Goal: Task Accomplishment & Management: Manage account settings

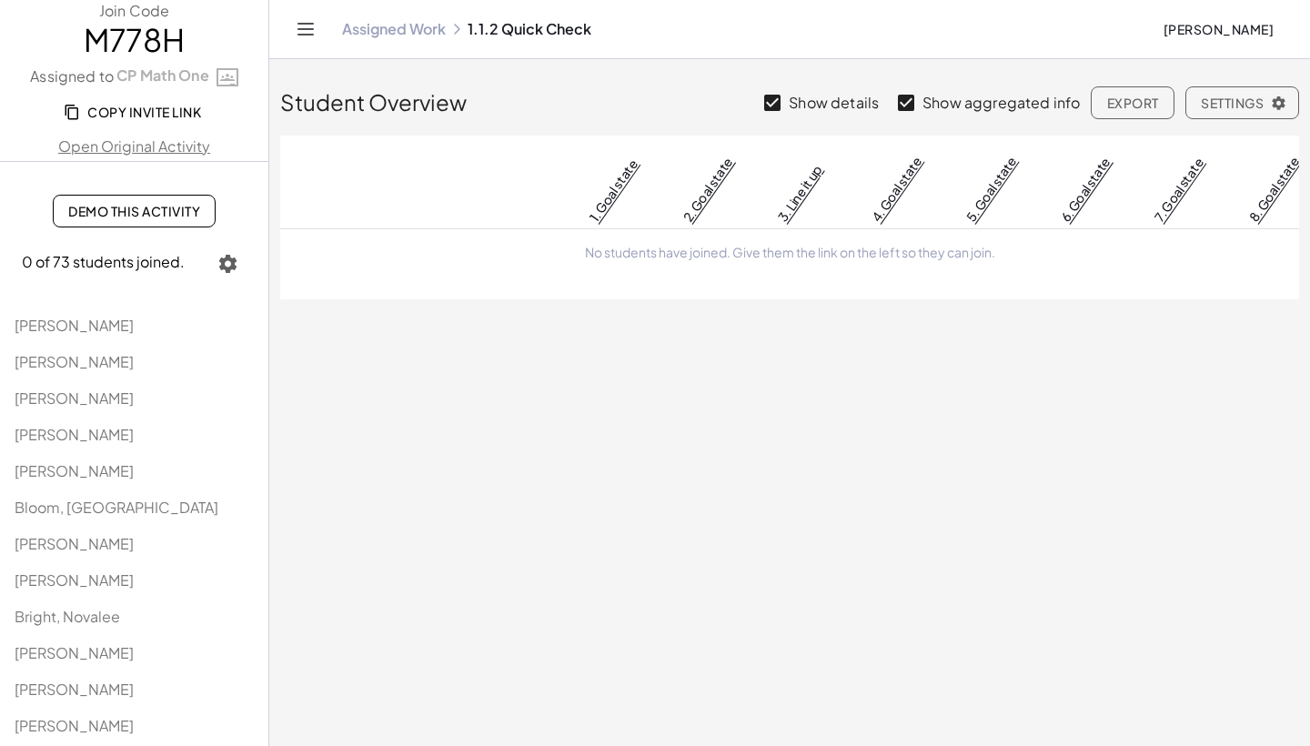
click at [375, 30] on link "Assigned Work" at bounding box center [394, 29] width 104 height 18
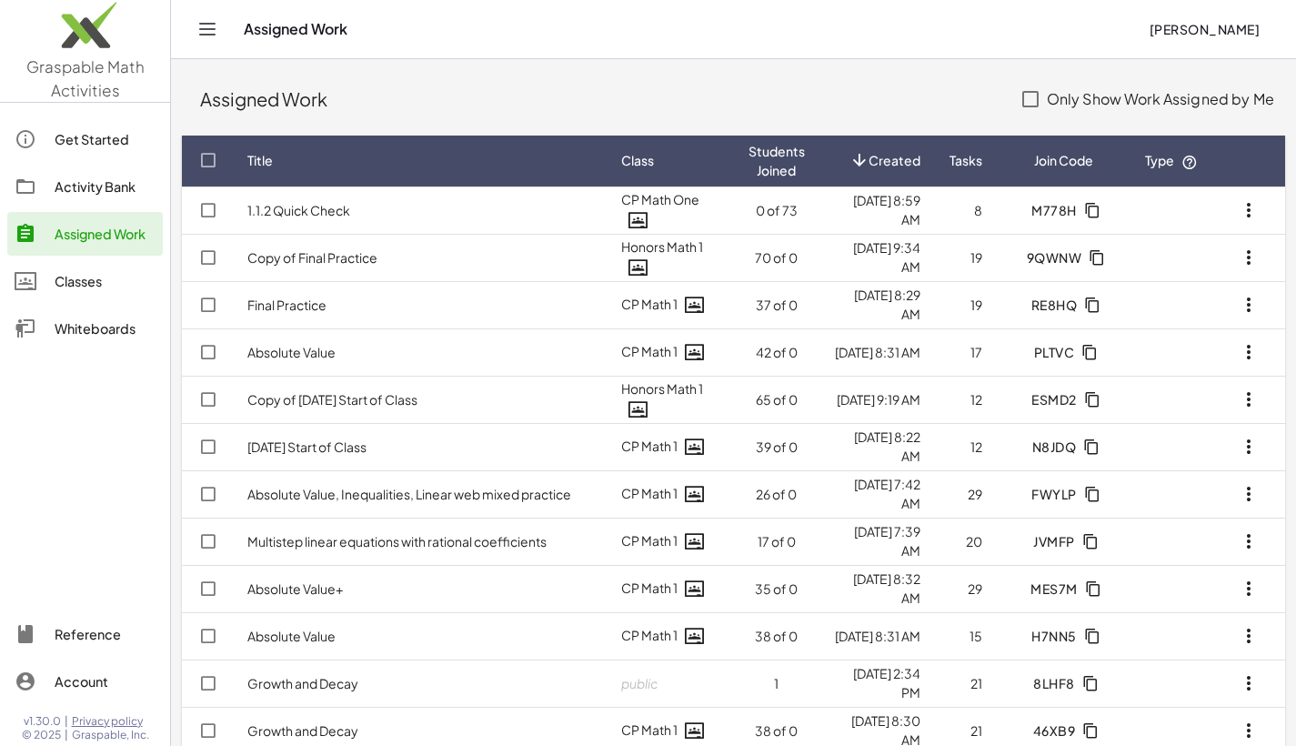
click at [94, 176] on div "Activity Bank" at bounding box center [105, 187] width 101 height 22
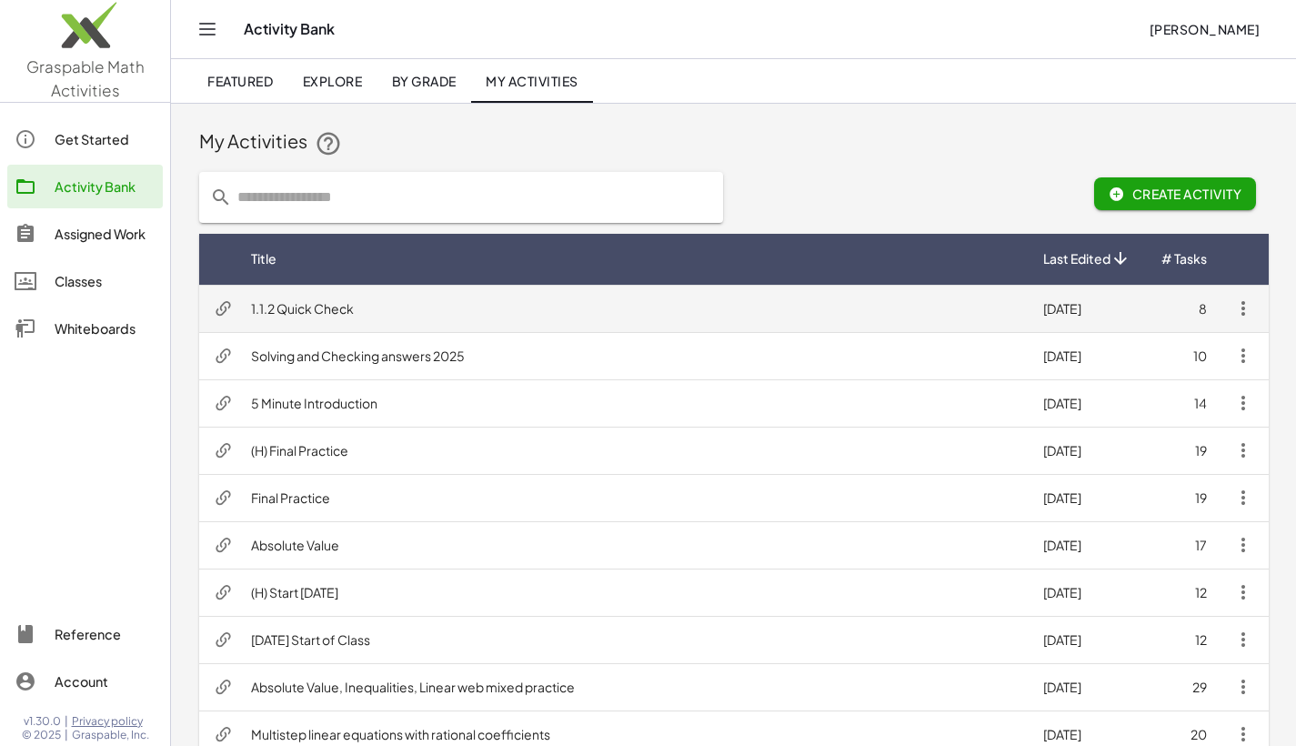
click at [1245, 317] on icon "button" at bounding box center [1244, 308] width 22 height 22
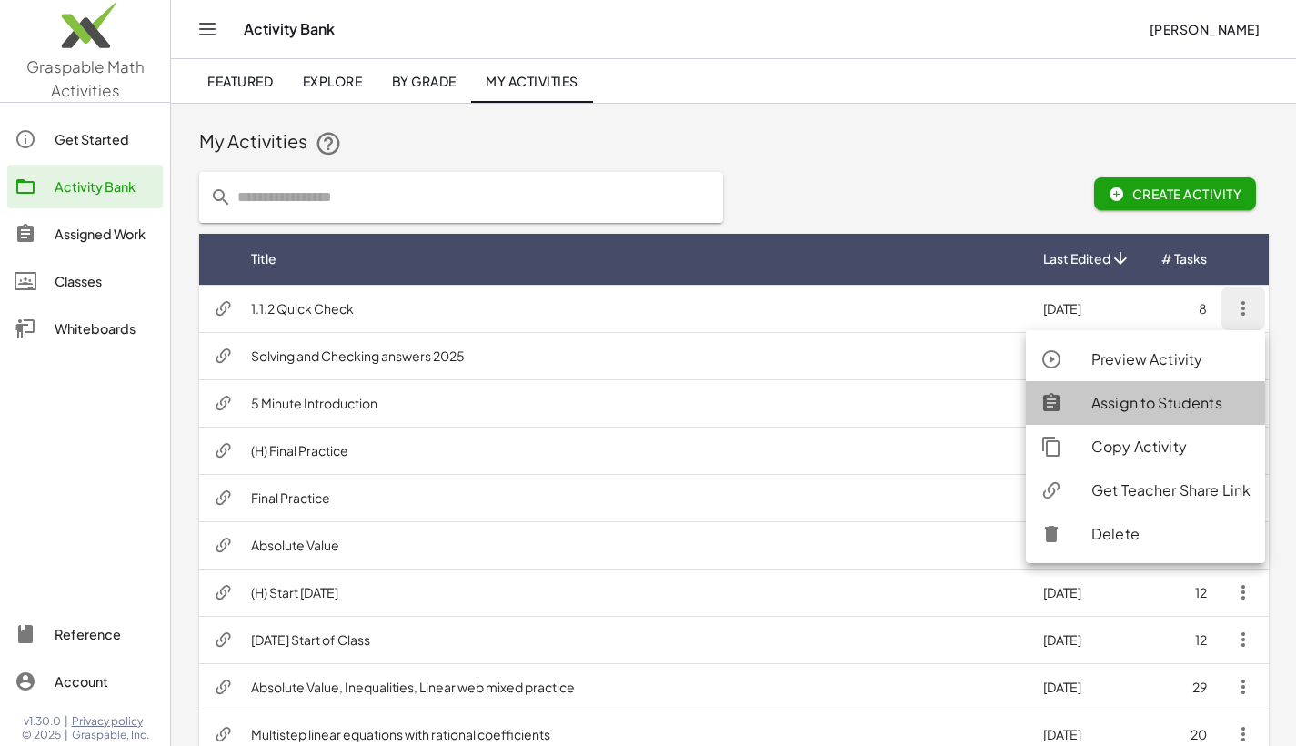
click at [1101, 397] on div "Assign to Students" at bounding box center [1171, 403] width 159 height 22
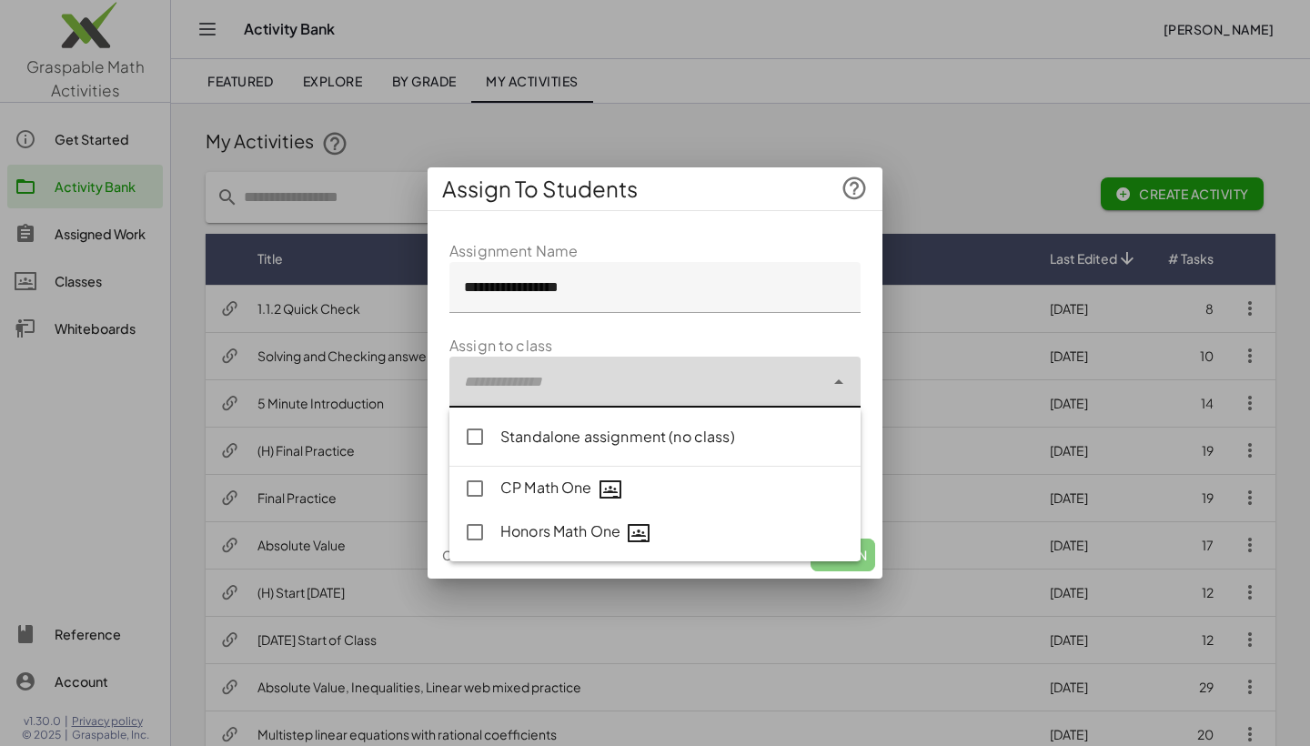
click at [492, 378] on div at bounding box center [636, 382] width 375 height 51
click at [510, 530] on div "Honors Math One" at bounding box center [673, 532] width 346 height 24
type input "**********"
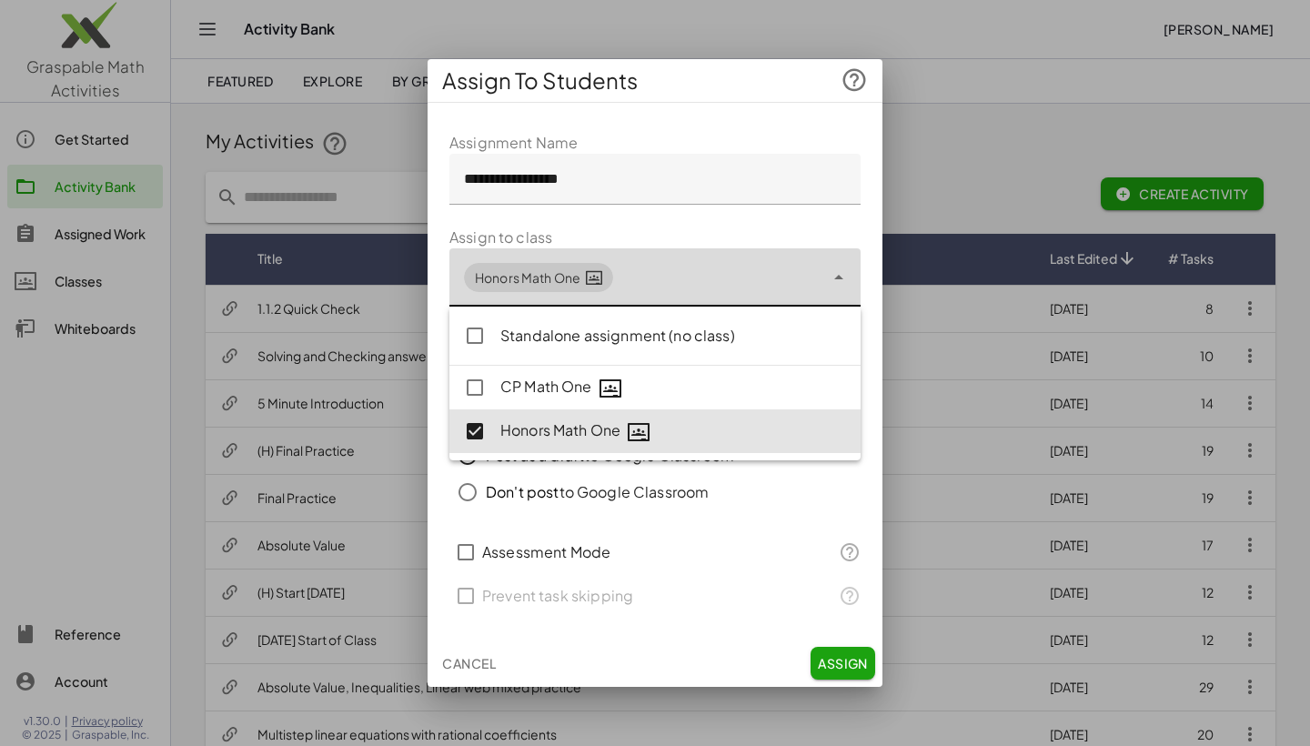
click at [844, 676] on button "Assign" at bounding box center [843, 663] width 65 height 33
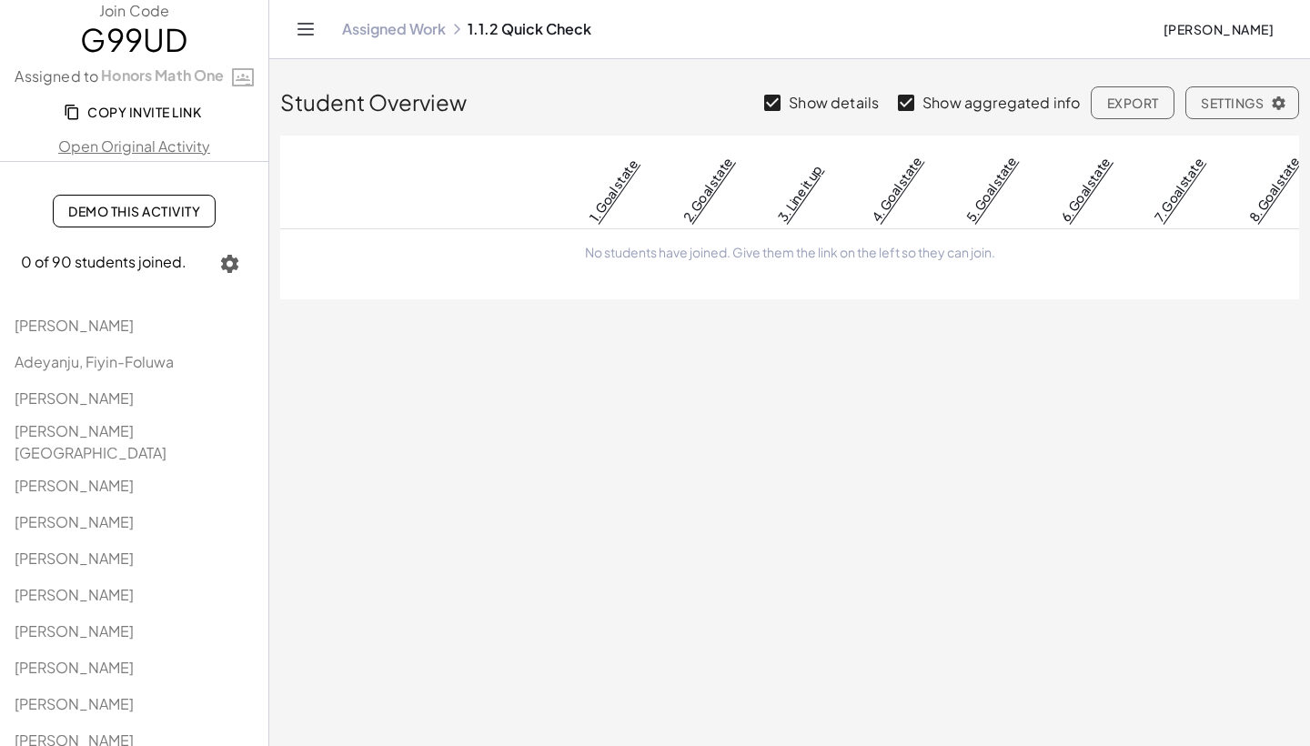
click at [370, 25] on link "Assigned Work" at bounding box center [394, 29] width 104 height 18
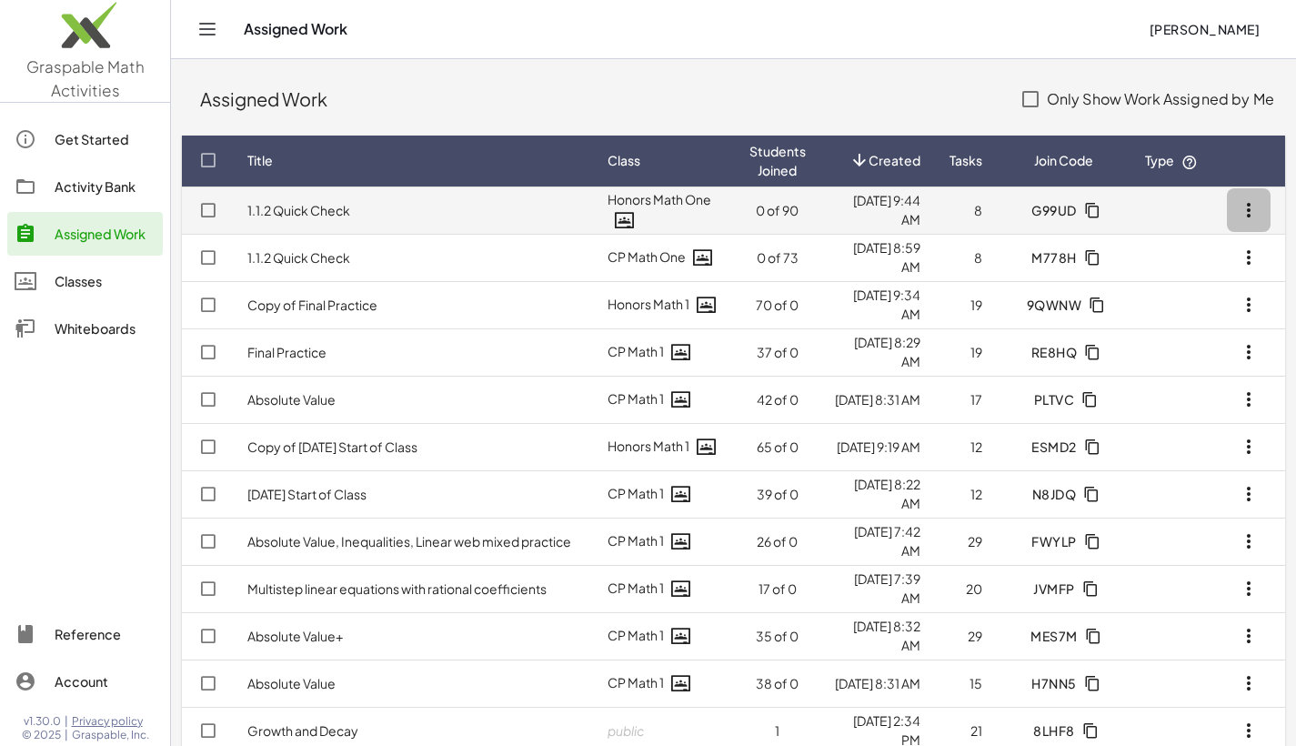
click at [1246, 209] on icon "button" at bounding box center [1249, 210] width 22 height 22
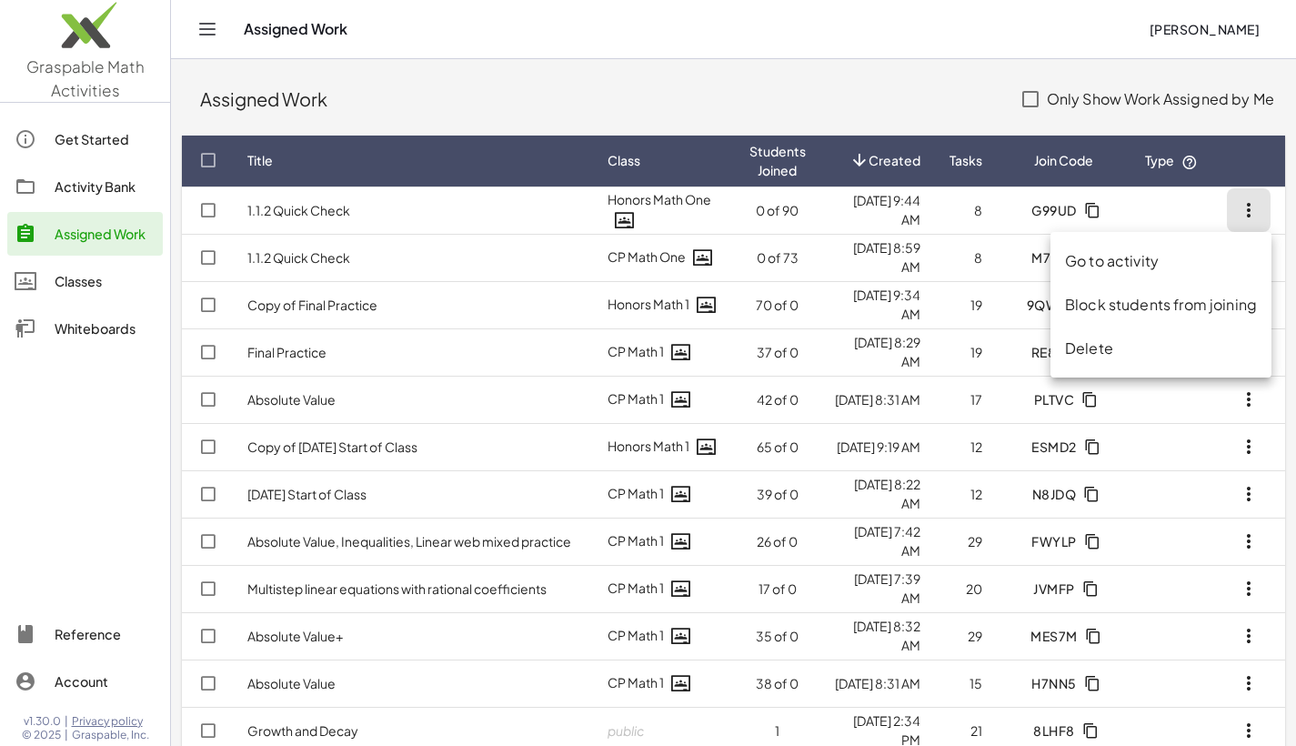
click at [1119, 349] on div "Delete" at bounding box center [1161, 348] width 192 height 22
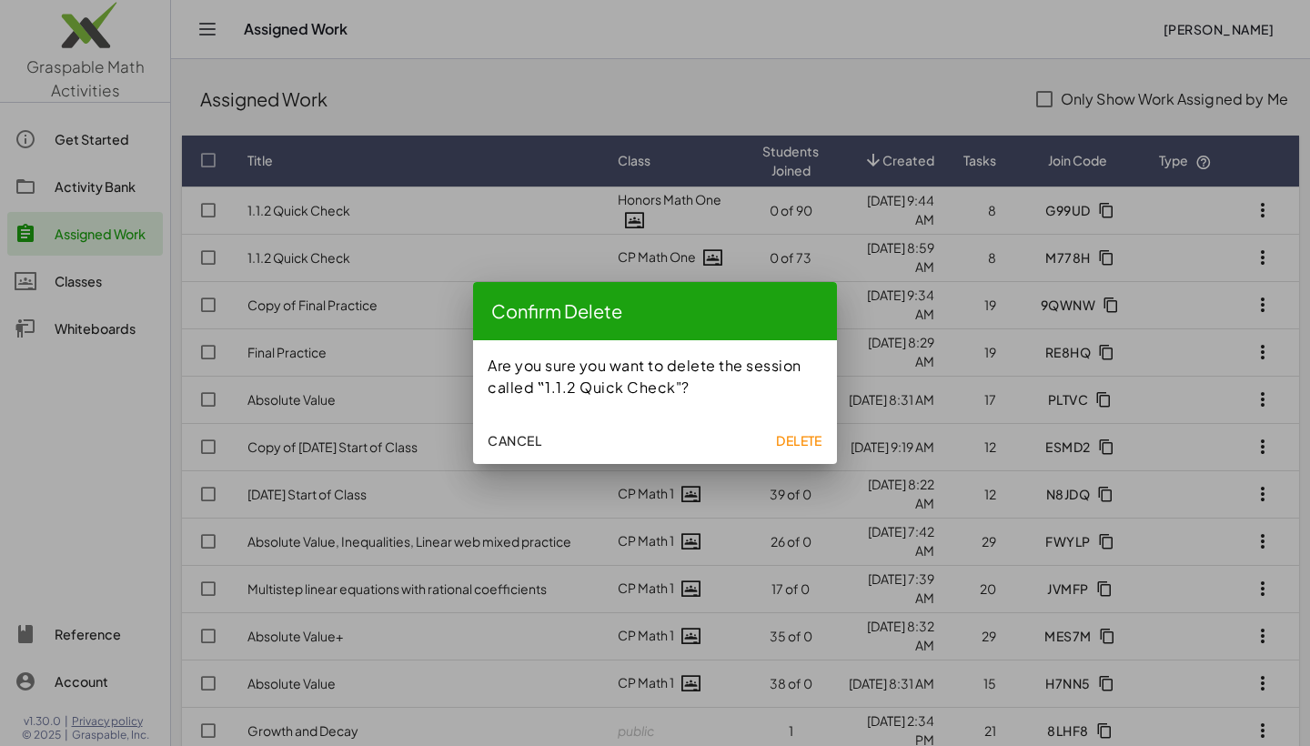
click at [793, 440] on span "Delete" at bounding box center [799, 440] width 46 height 16
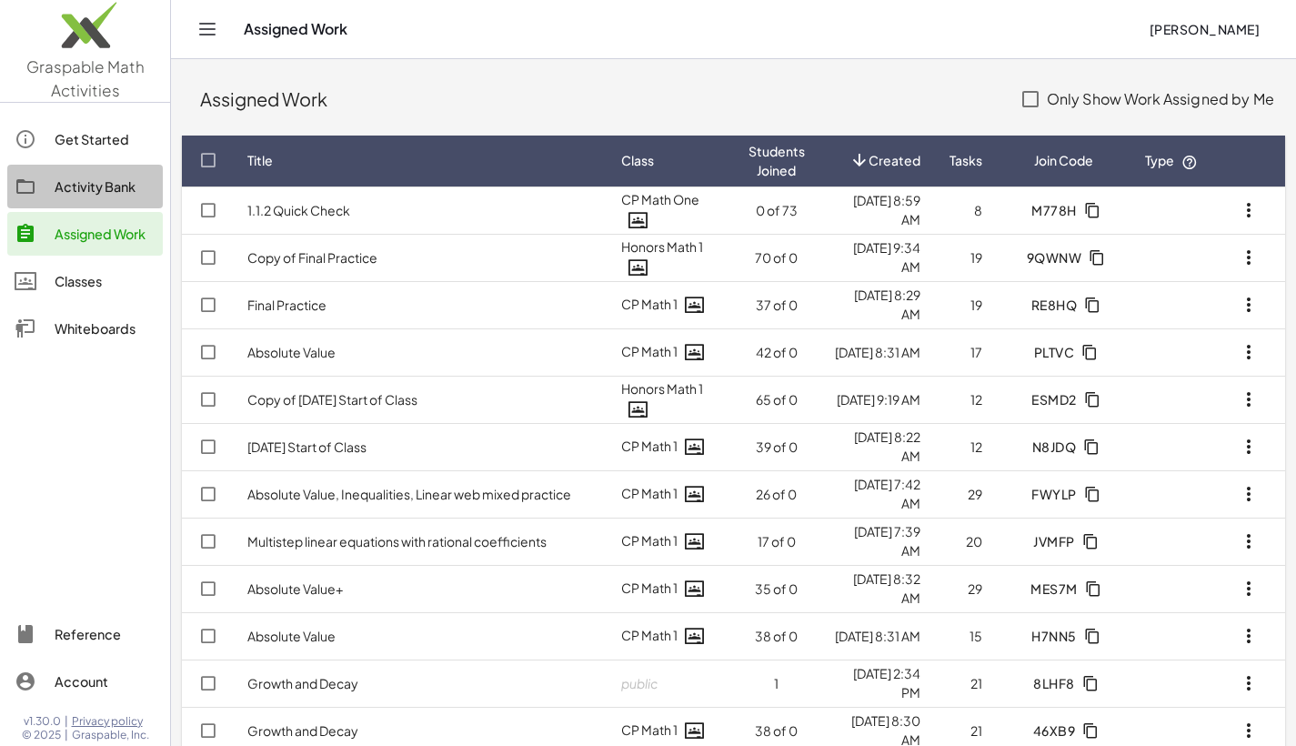
click at [95, 186] on div "Activity Bank" at bounding box center [105, 187] width 101 height 22
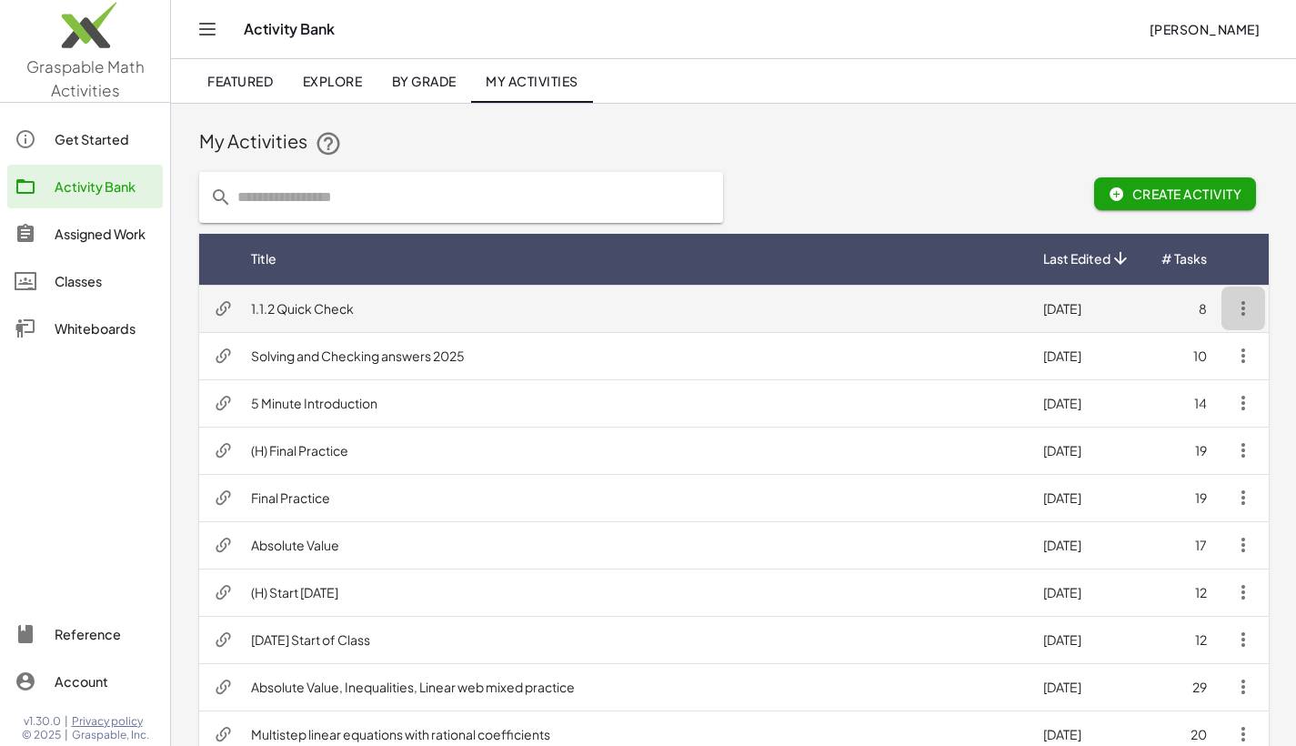
click at [1245, 303] on icon "button" at bounding box center [1244, 308] width 22 height 22
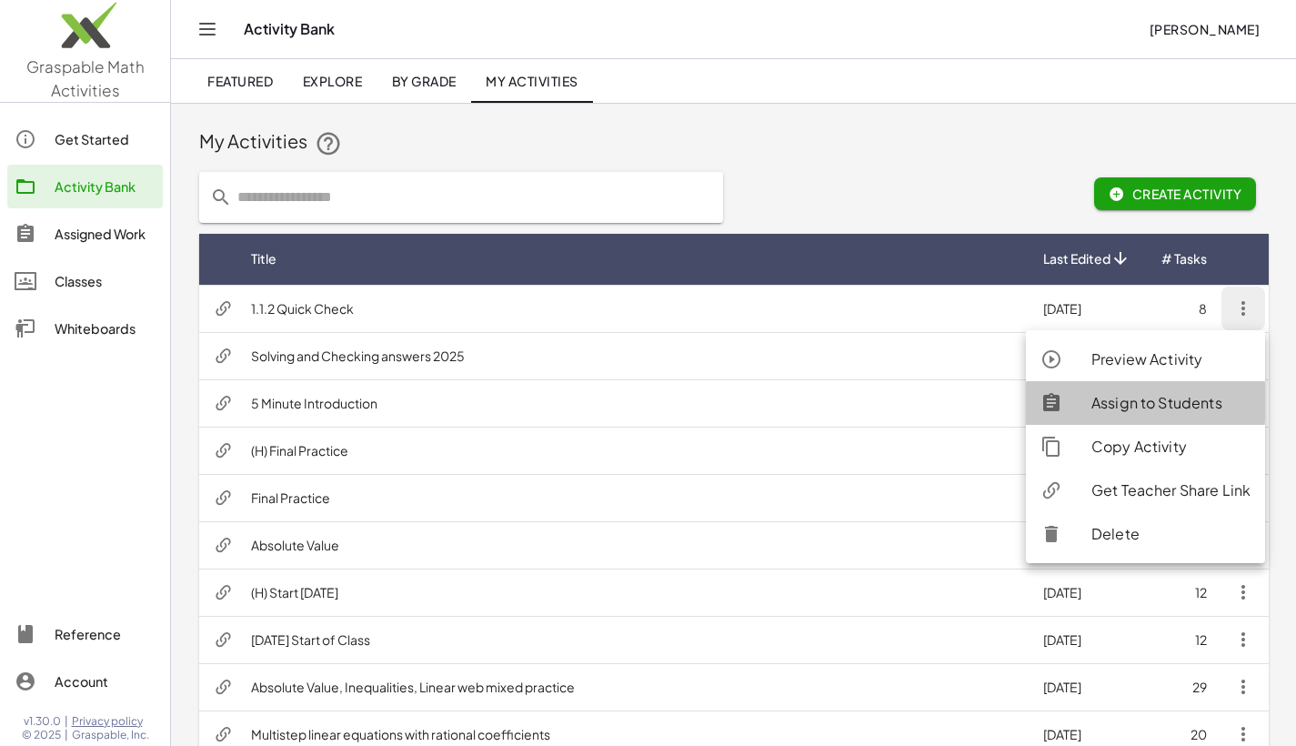
click at [1107, 399] on div "Assign to Students" at bounding box center [1171, 403] width 159 height 22
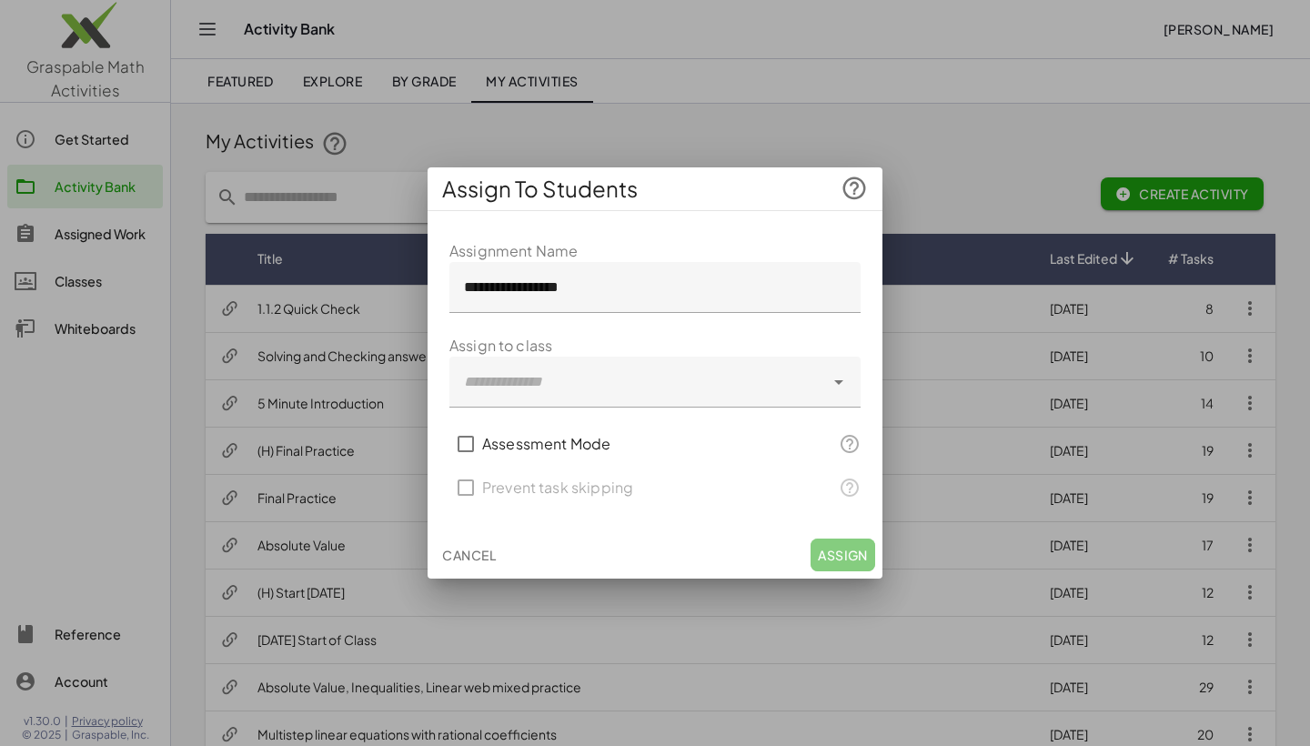
click at [633, 380] on div at bounding box center [636, 382] width 375 height 51
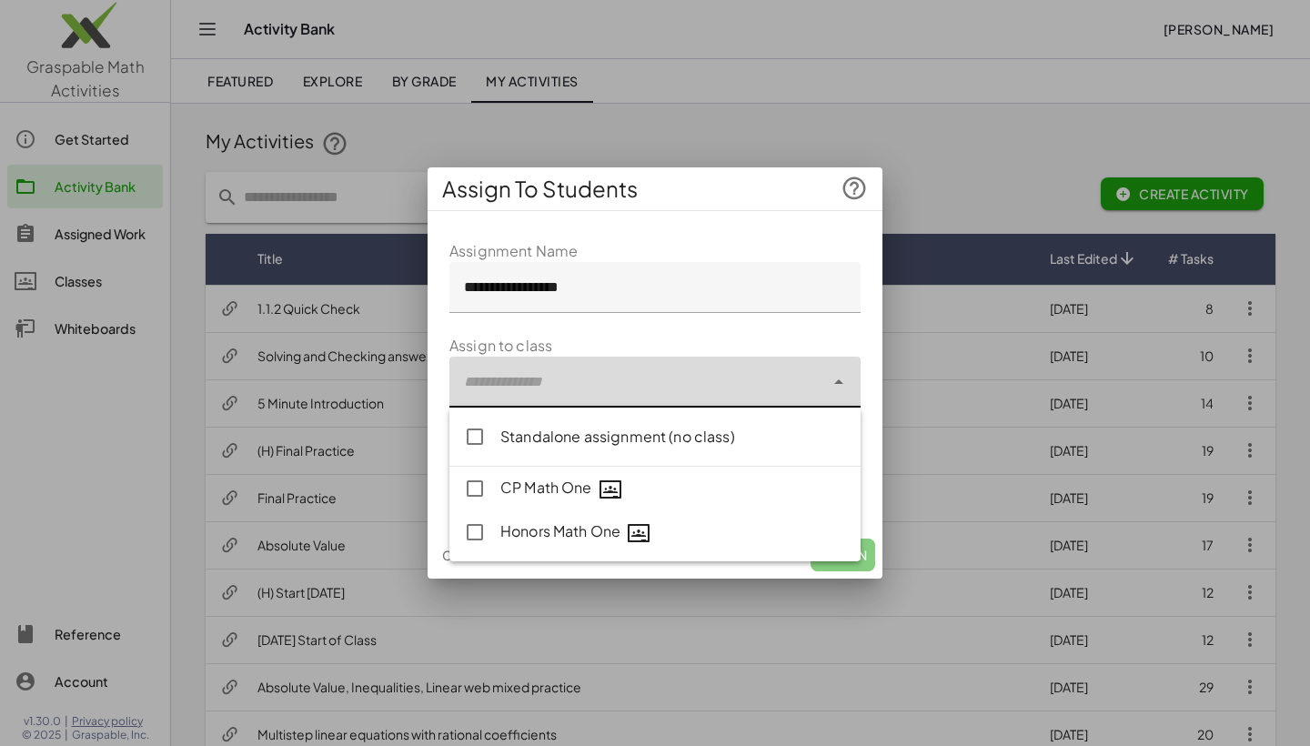
type input "**********"
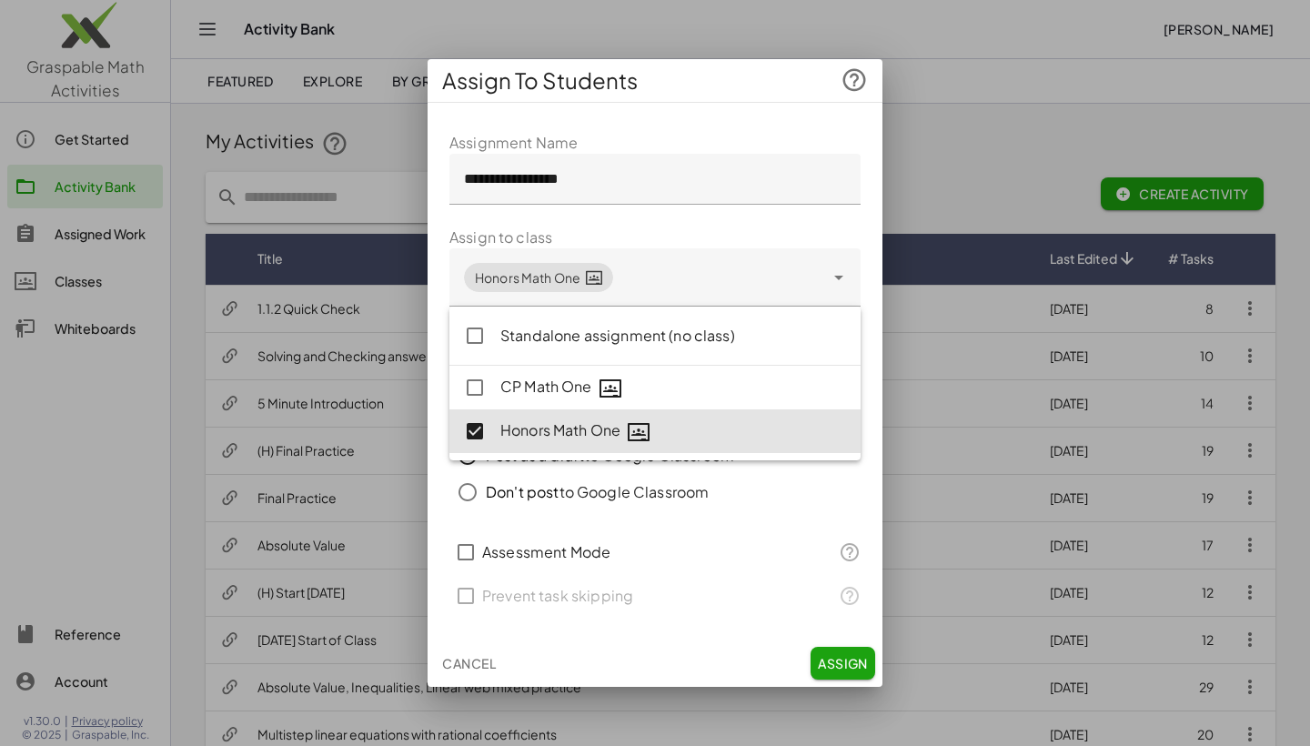
click at [874, 476] on div "**********" at bounding box center [655, 378] width 455 height 522
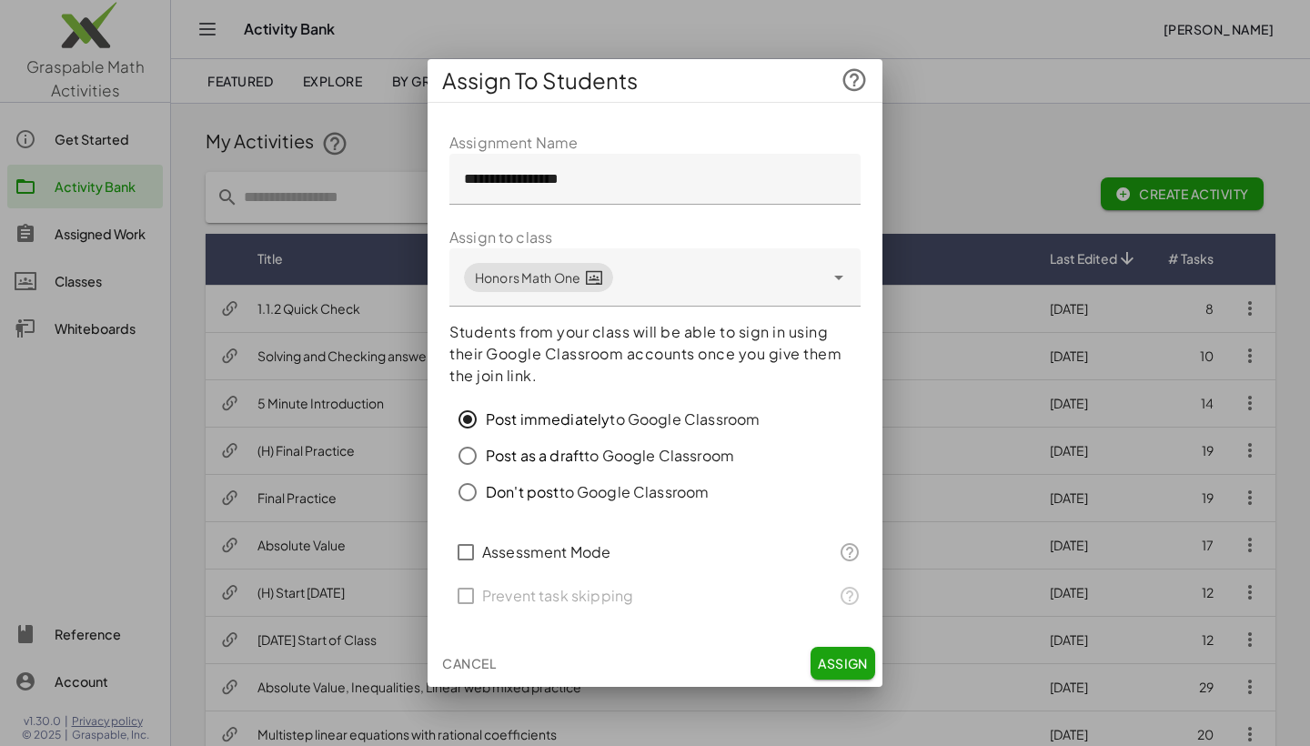
click at [854, 659] on span "Assign" at bounding box center [843, 663] width 50 height 16
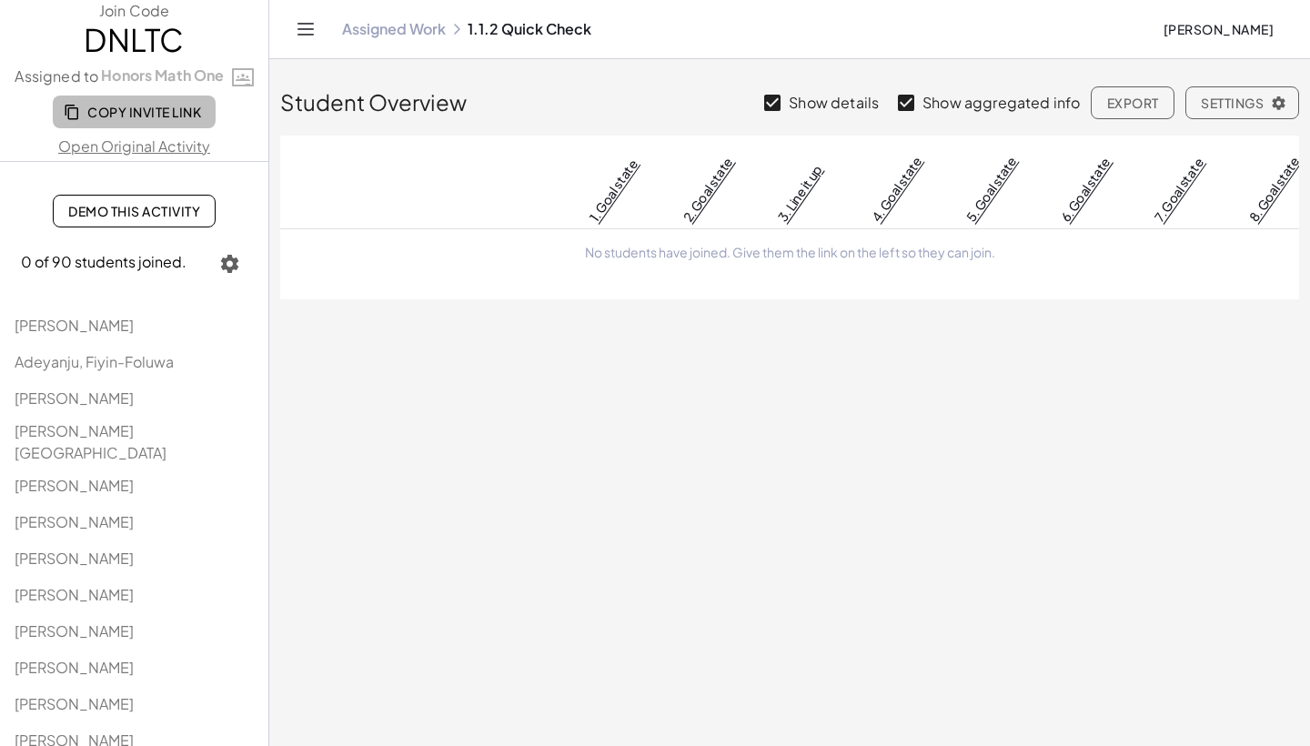
click at [136, 106] on span "Copy Invite Link" at bounding box center [134, 112] width 134 height 16
